Goal: Task Accomplishment & Management: Use online tool/utility

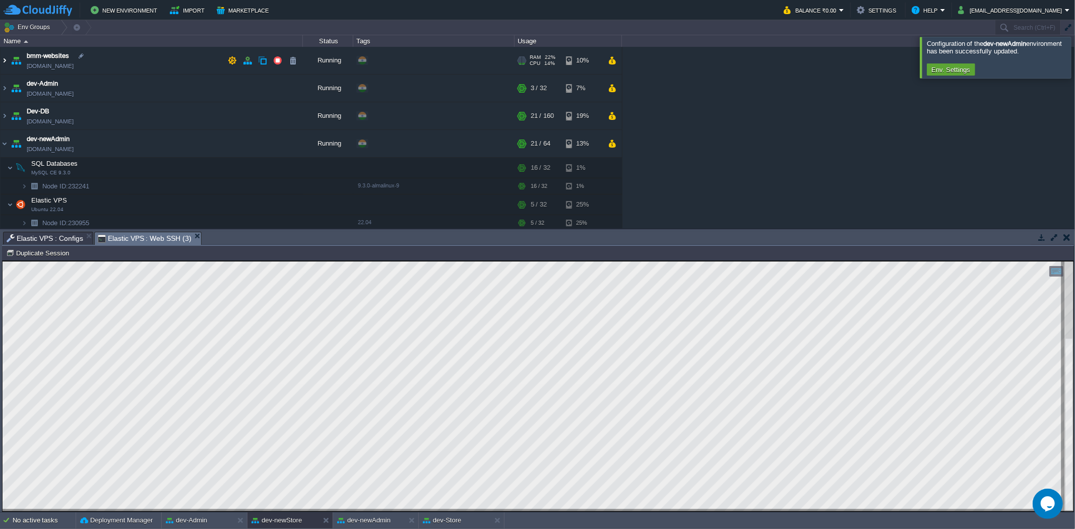
click at [7, 59] on img at bounding box center [5, 60] width 8 height 27
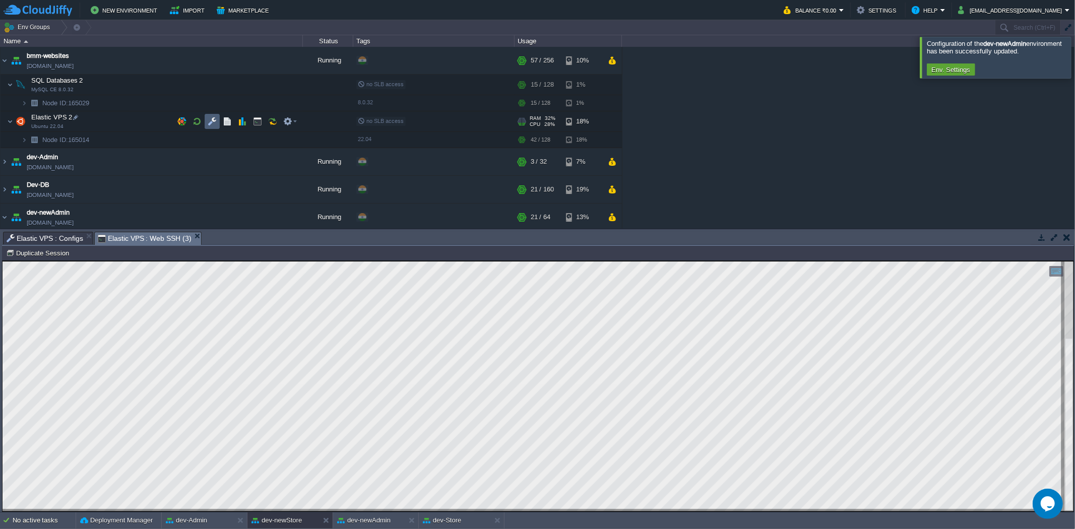
click at [213, 123] on button "button" at bounding box center [212, 121] width 9 height 9
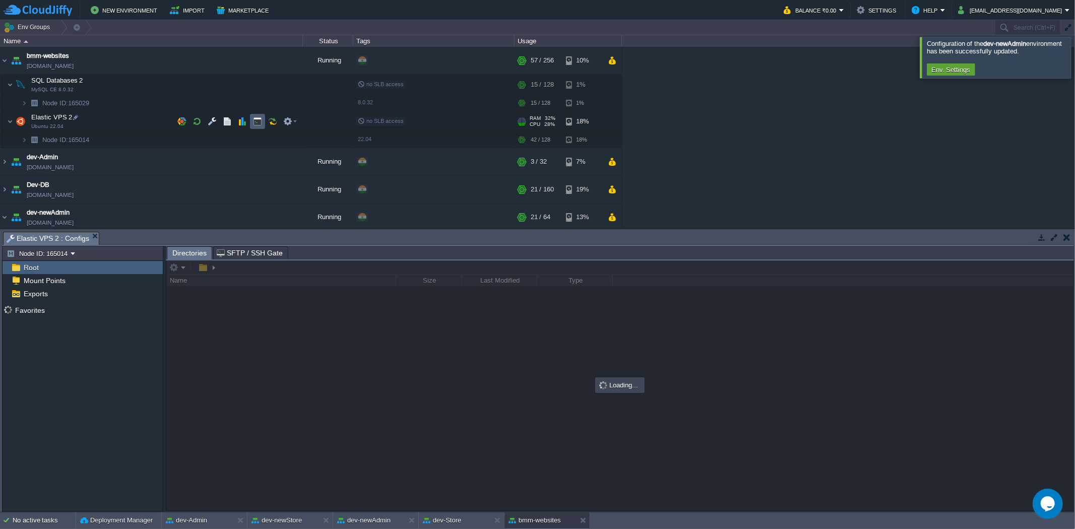
click at [260, 122] on button "button" at bounding box center [257, 121] width 9 height 9
click at [53, 235] on span "Elastic VPS 2 : Configs" at bounding box center [48, 238] width 83 height 13
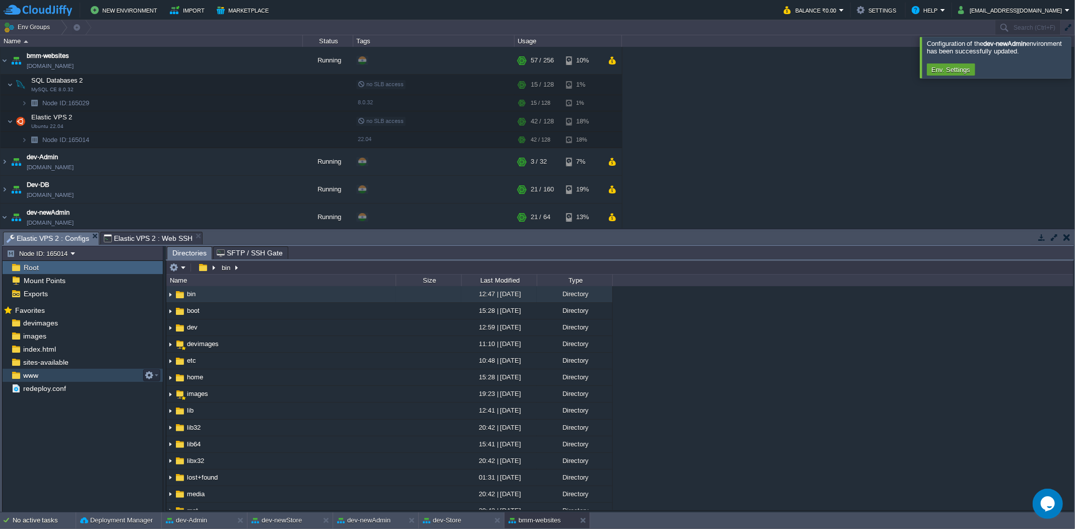
click at [63, 374] on div "www" at bounding box center [83, 375] width 160 height 13
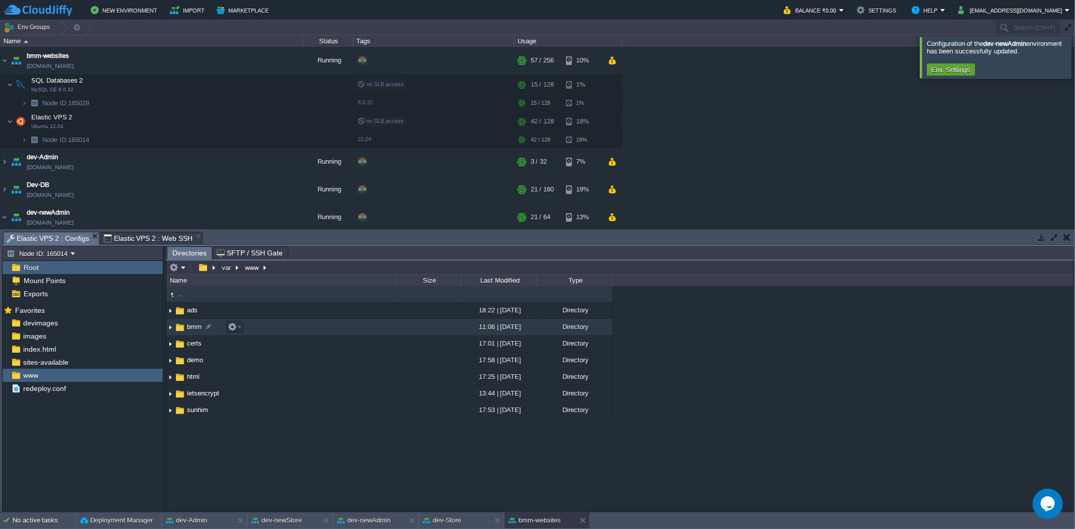
click at [286, 325] on td "bmm" at bounding box center [280, 327] width 229 height 17
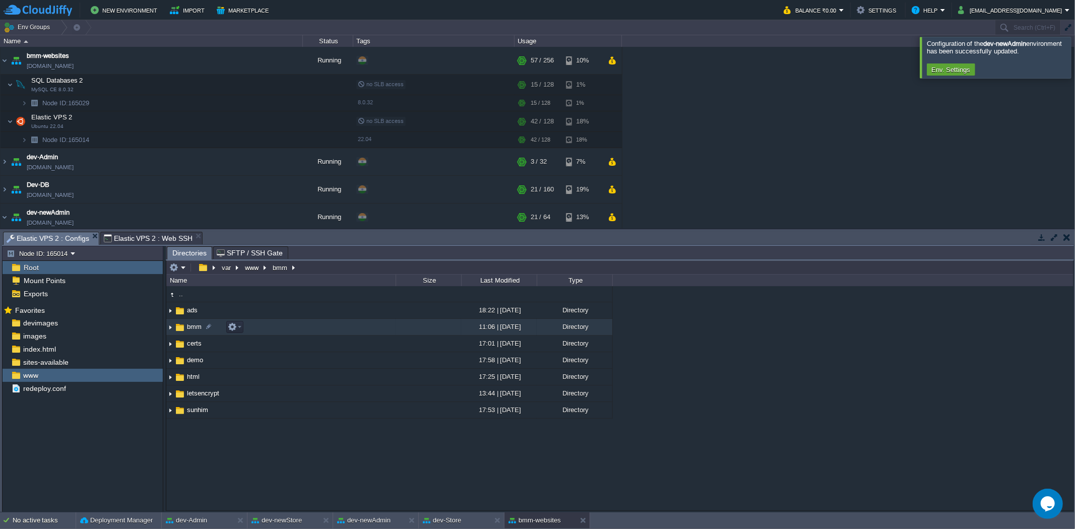
click at [286, 325] on td "bmm" at bounding box center [280, 327] width 229 height 17
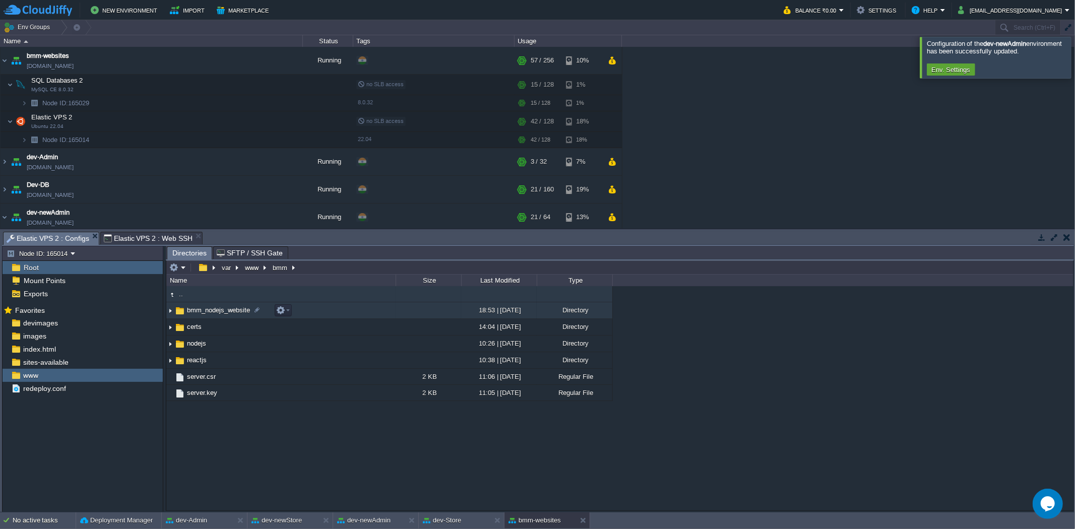
click at [242, 314] on span "bmm_nodejs_website" at bounding box center [218, 310] width 66 height 9
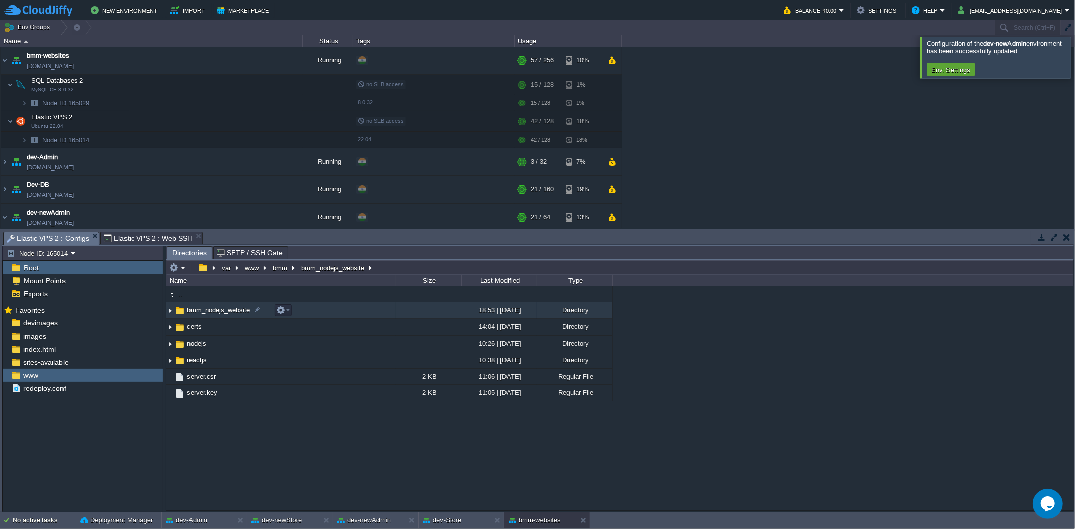
click at [242, 314] on span "bmm_nodejs_website" at bounding box center [218, 310] width 66 height 9
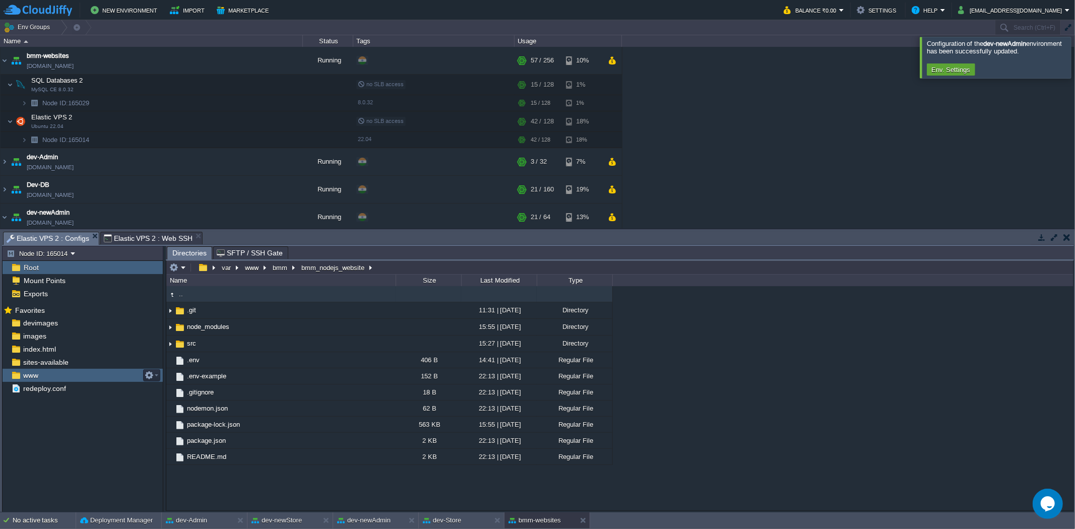
click at [47, 379] on div "www" at bounding box center [83, 375] width 160 height 13
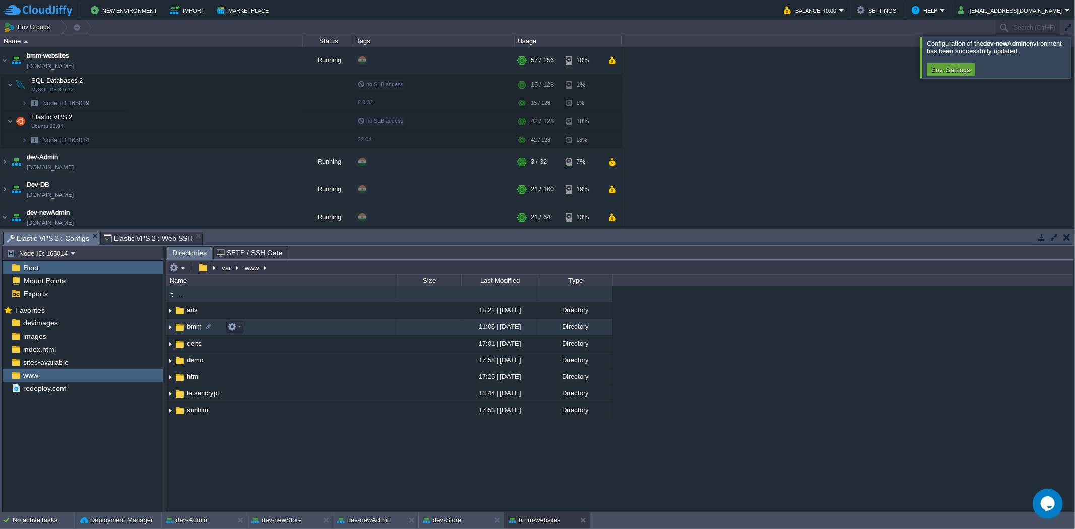
click at [194, 328] on span "bmm" at bounding box center [194, 327] width 18 height 9
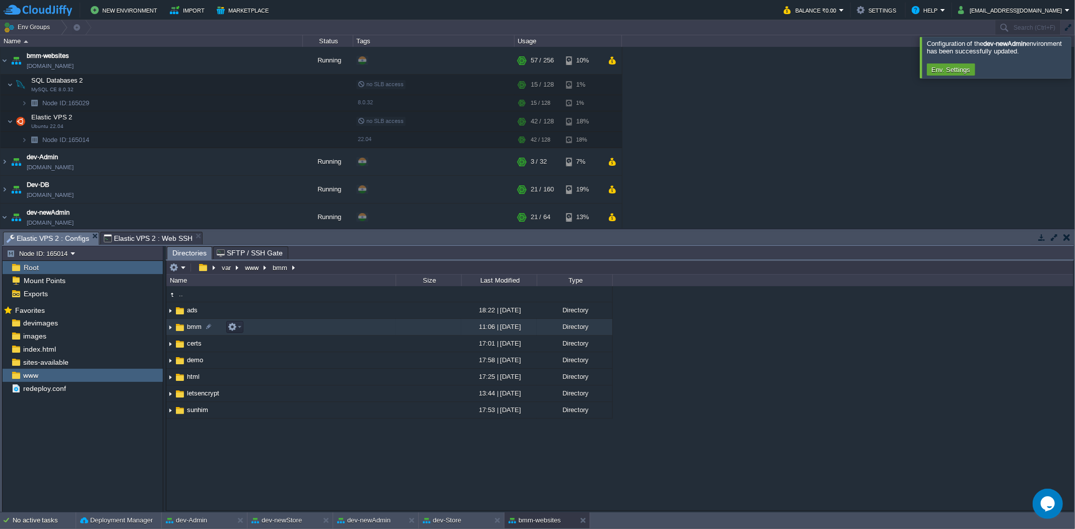
click at [194, 328] on span "bmm" at bounding box center [194, 327] width 18 height 9
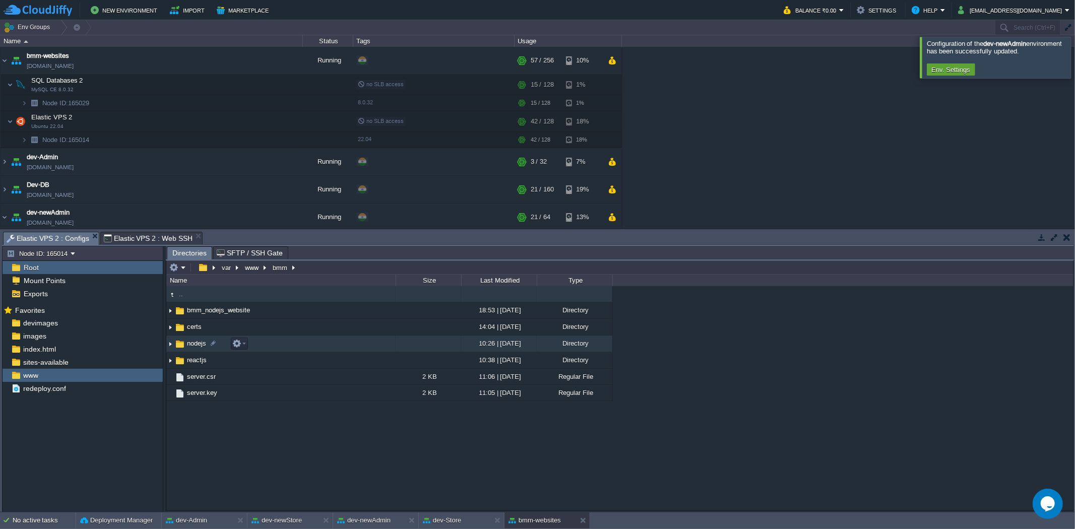
click at [197, 345] on span "nodejs" at bounding box center [196, 343] width 22 height 9
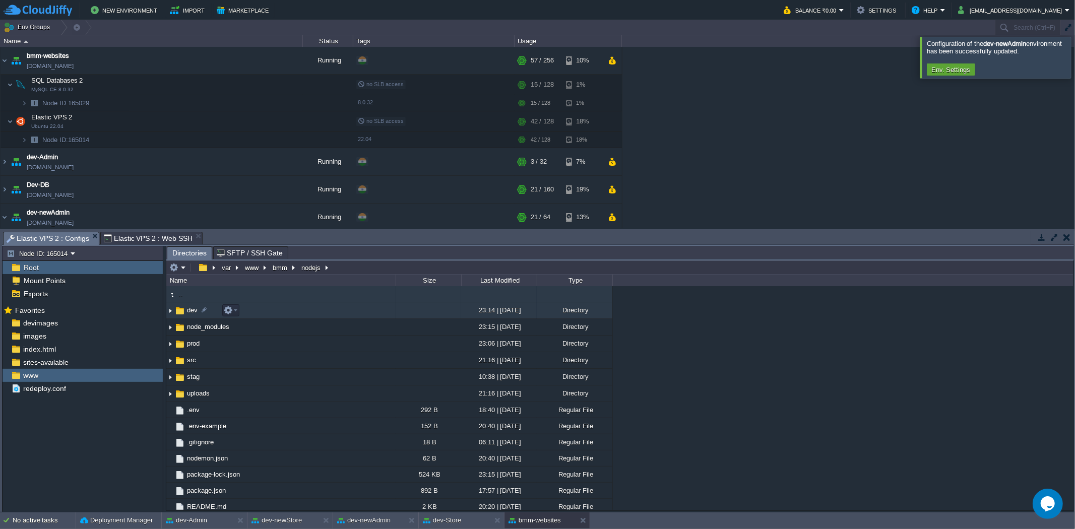
click at [190, 313] on span "dev" at bounding box center [192, 310] width 14 height 9
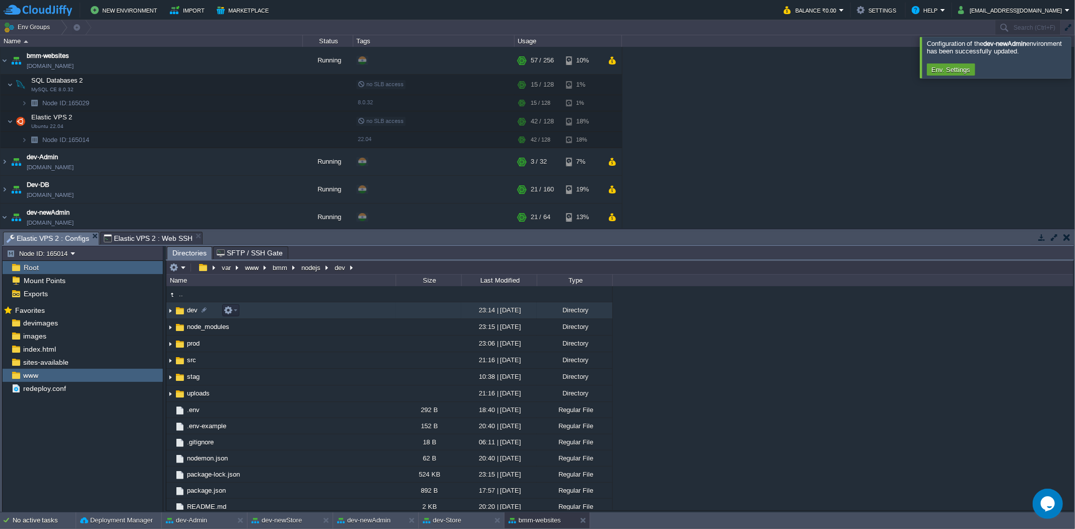
click at [190, 313] on span "dev" at bounding box center [192, 310] width 14 height 9
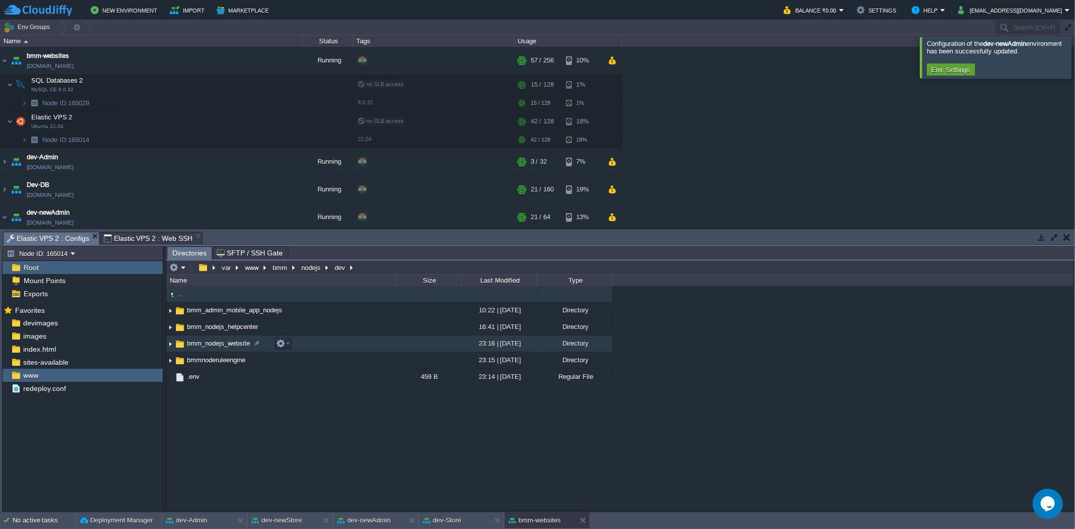
click at [223, 348] on span "bmm_nodejs_website" at bounding box center [218, 343] width 66 height 9
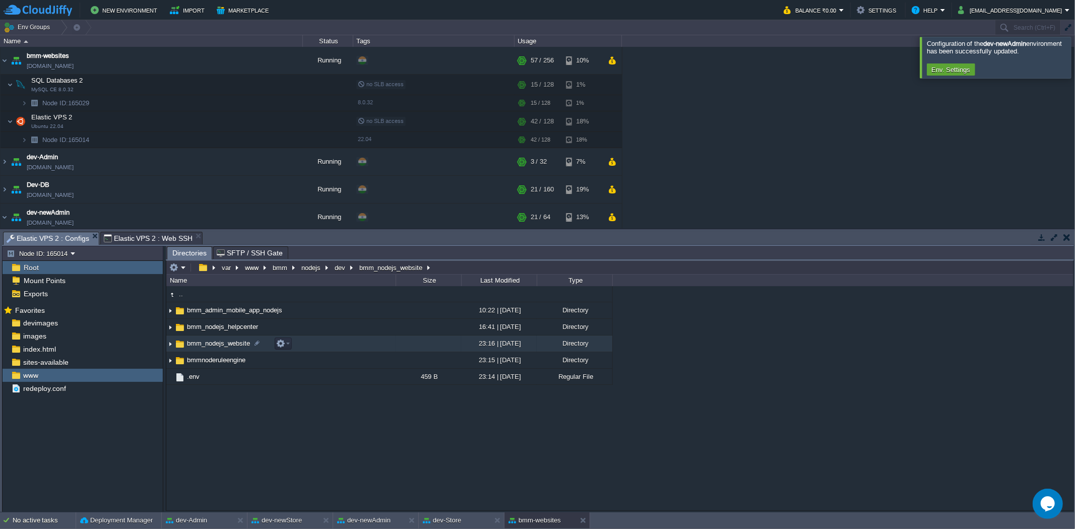
click at [223, 348] on span "bmm_nodejs_website" at bounding box center [218, 343] width 66 height 9
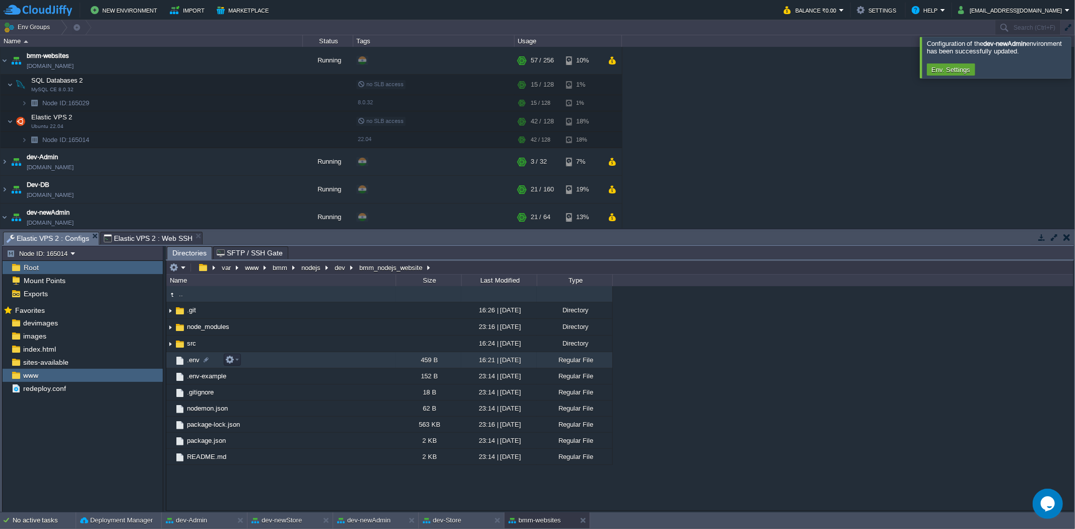
click at [191, 358] on span ".env" at bounding box center [193, 360] width 16 height 9
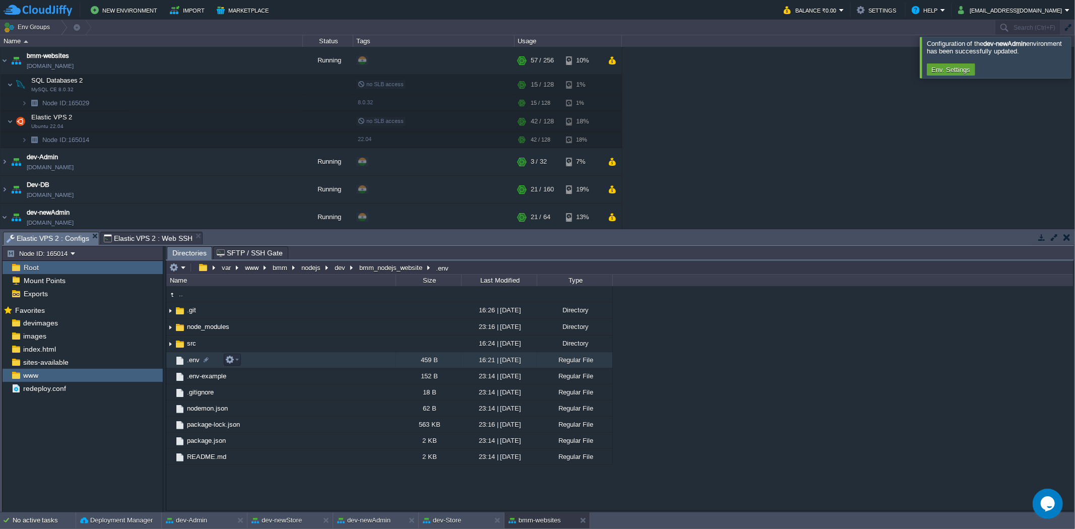
click at [191, 358] on span ".env" at bounding box center [193, 360] width 16 height 9
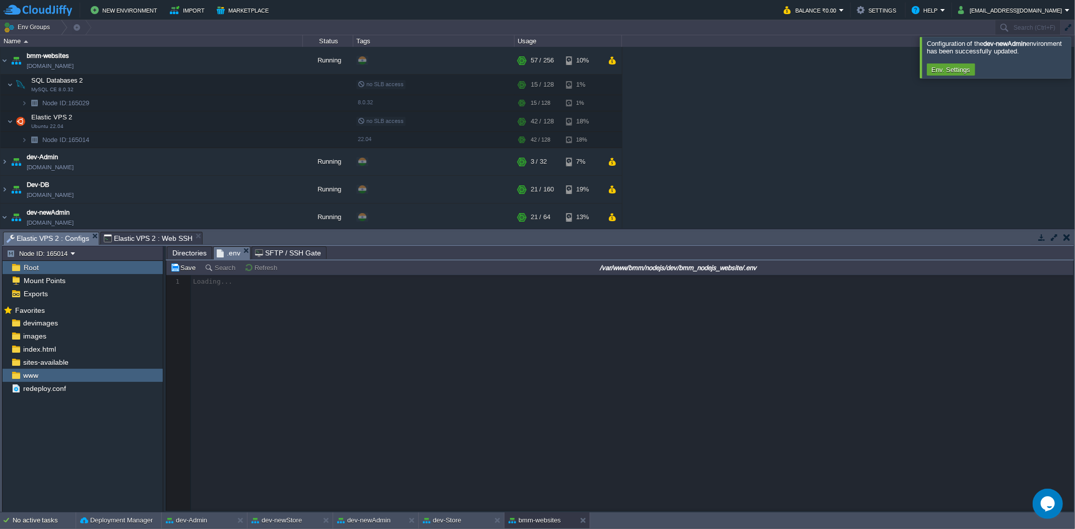
scroll to position [3, 0]
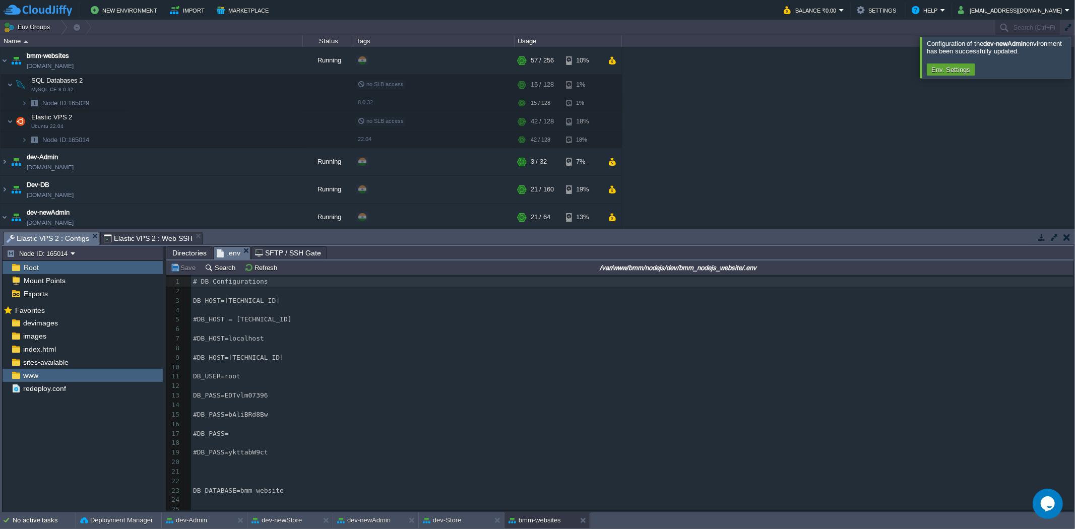
click at [355, 446] on pre "​" at bounding box center [632, 443] width 882 height 10
type textarea "# DB Configurations DB_HOST=[TECHNICAL_ID] #DB_HOST = [TECHNICAL_ID] #DB_HOST=l…"
